Goal: Find specific page/section: Find specific page/section

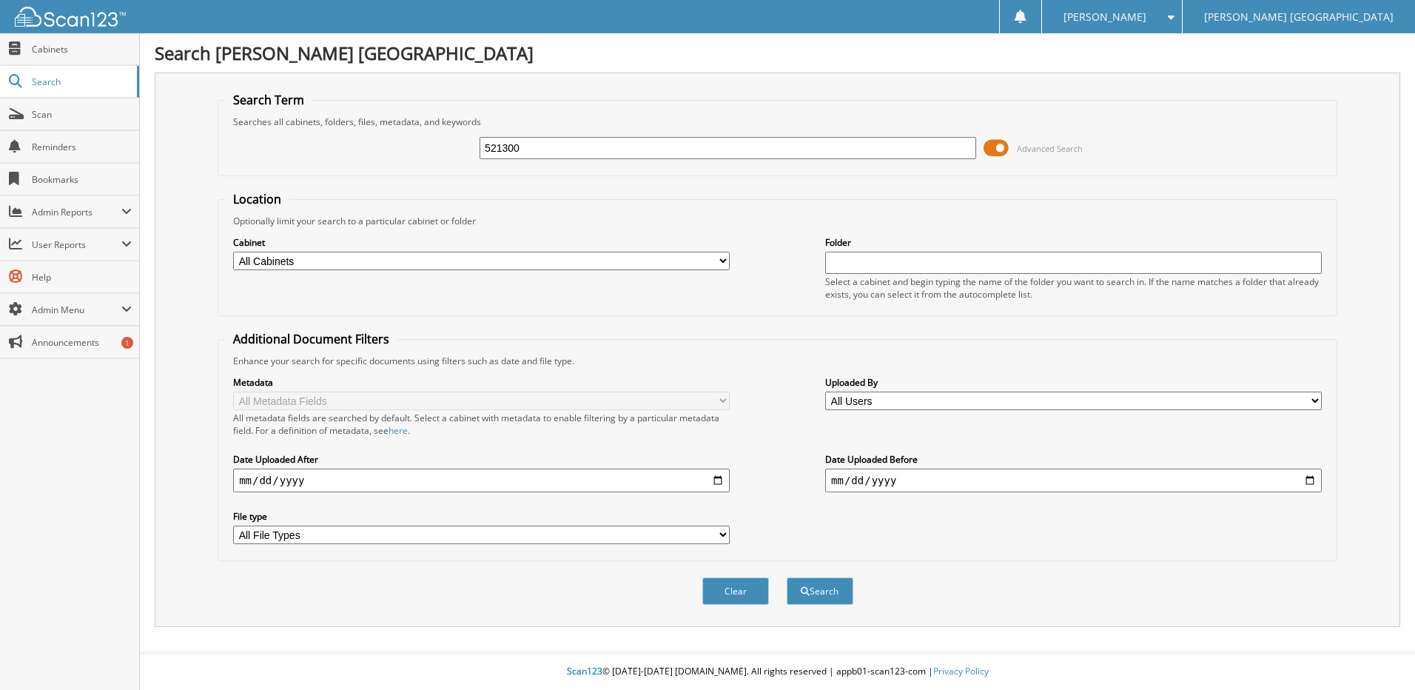
type input "521300"
click at [786, 577] on button "Search" at bounding box center [819, 590] width 67 height 27
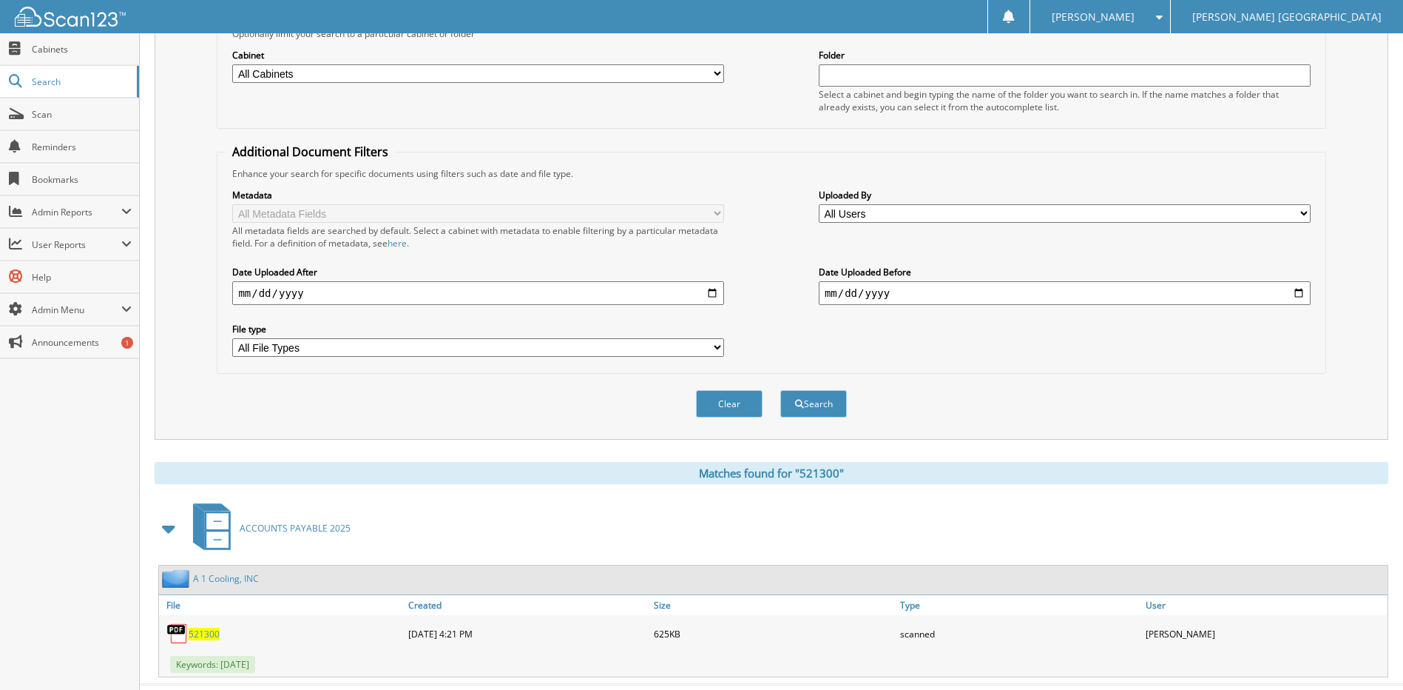
scroll to position [220, 0]
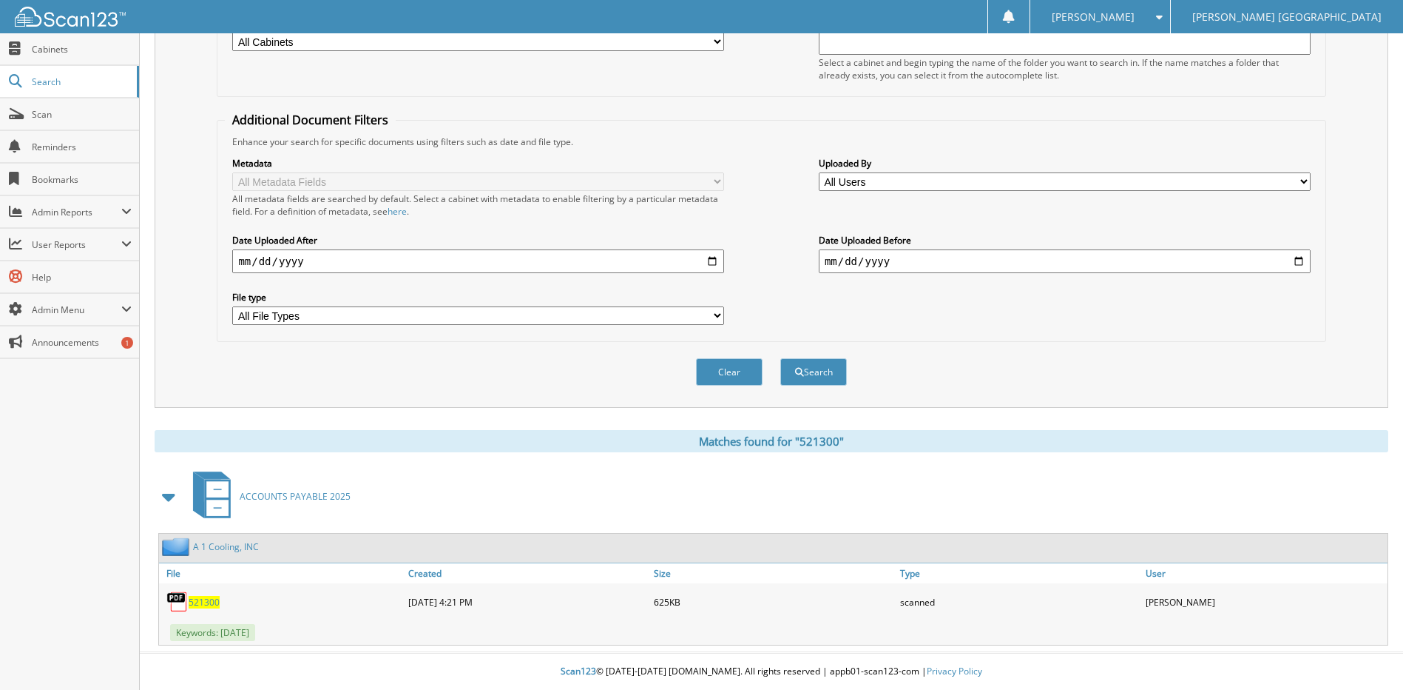
click at [201, 601] on span "521300" at bounding box center [204, 602] width 31 height 13
drag, startPoint x: 197, startPoint y: 601, endPoint x: 498, endPoint y: 495, distance: 319.4
click at [498, 495] on div "ACCOUNTS PAYABLE 2025" at bounding box center [772, 496] width 1234 height 58
click at [704, 75] on div "Cabinet All Cabinets ACCOUNTS PAYABLE 2020 ACCOUNTS PAYABLE 2021 ACCOUNTS PAYAB…" at bounding box center [771, 48] width 1093 height 81
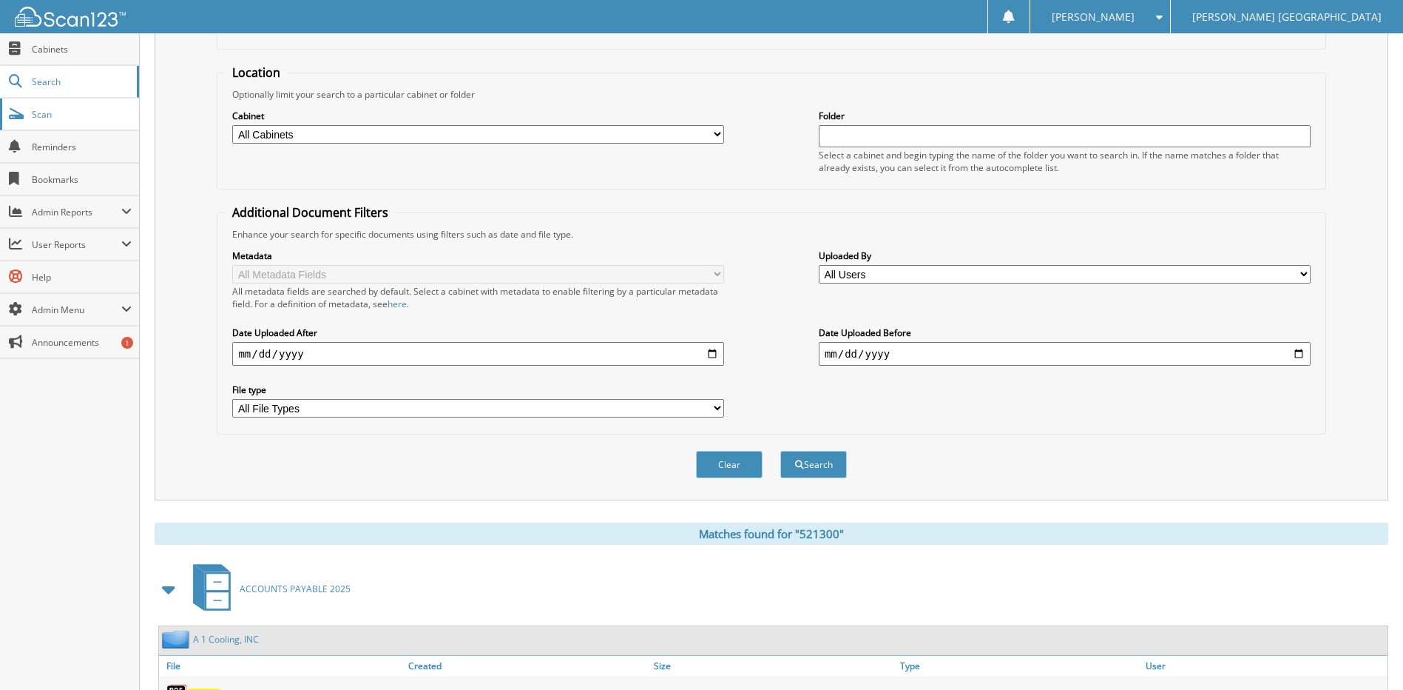
scroll to position [148, 0]
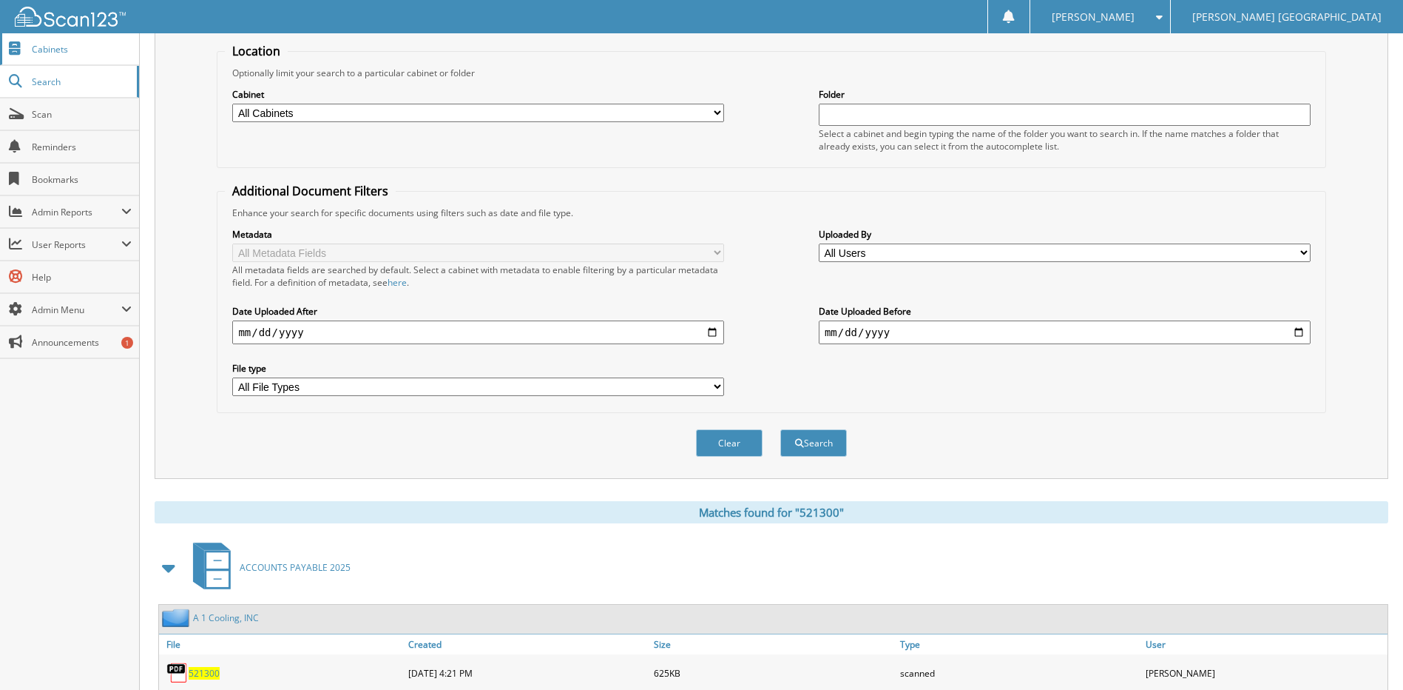
click at [55, 53] on span "Cabinets" at bounding box center [82, 49] width 100 height 13
